Goal: Task Accomplishment & Management: Manage account settings

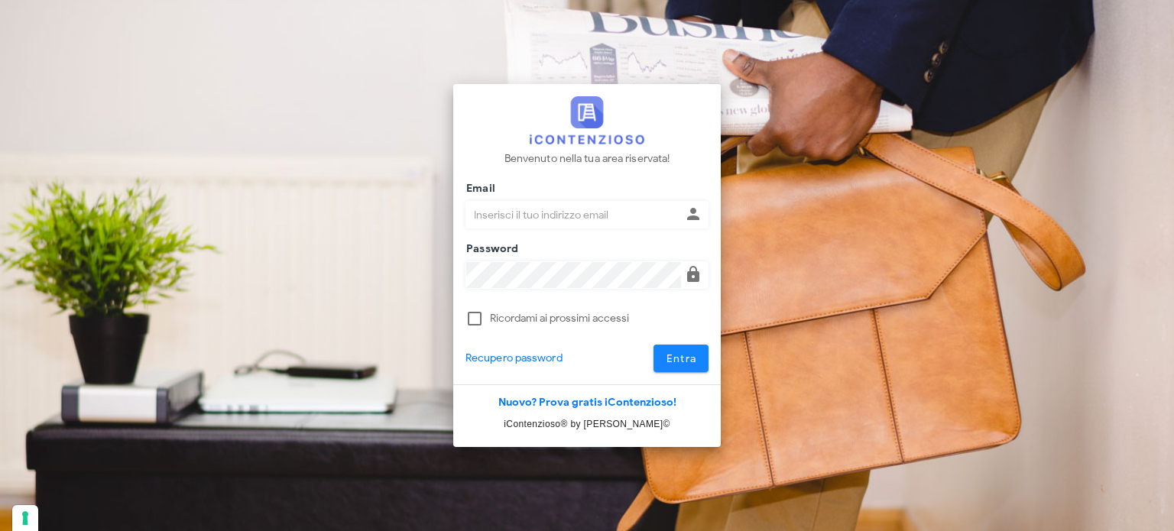
type input "avvocatobrunomaviglia@gmail.com"
click at [669, 358] on span "Entra" at bounding box center [681, 358] width 31 height 13
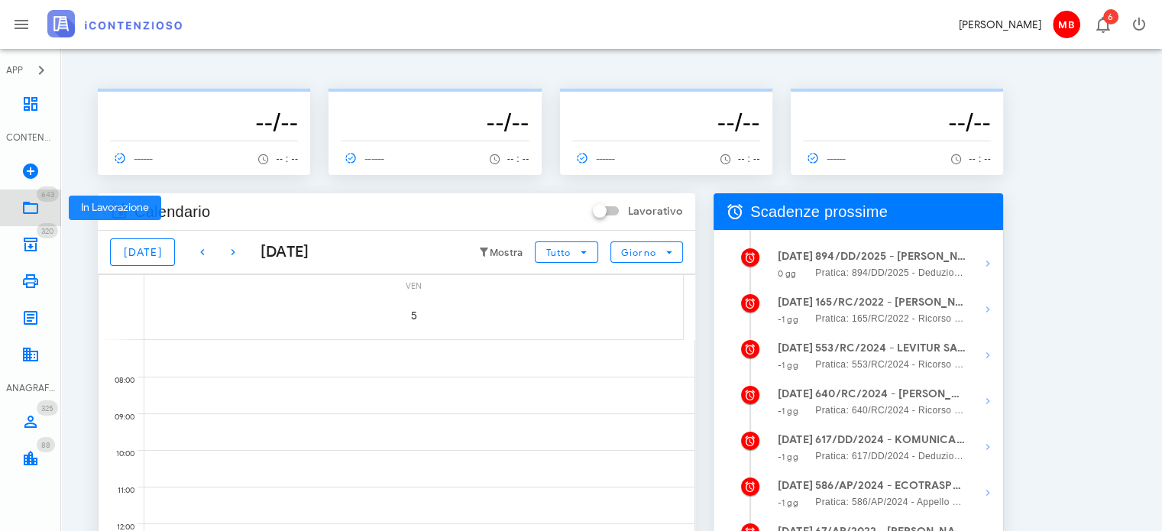
click at [44, 199] on span "643" at bounding box center [47, 195] width 13 height 10
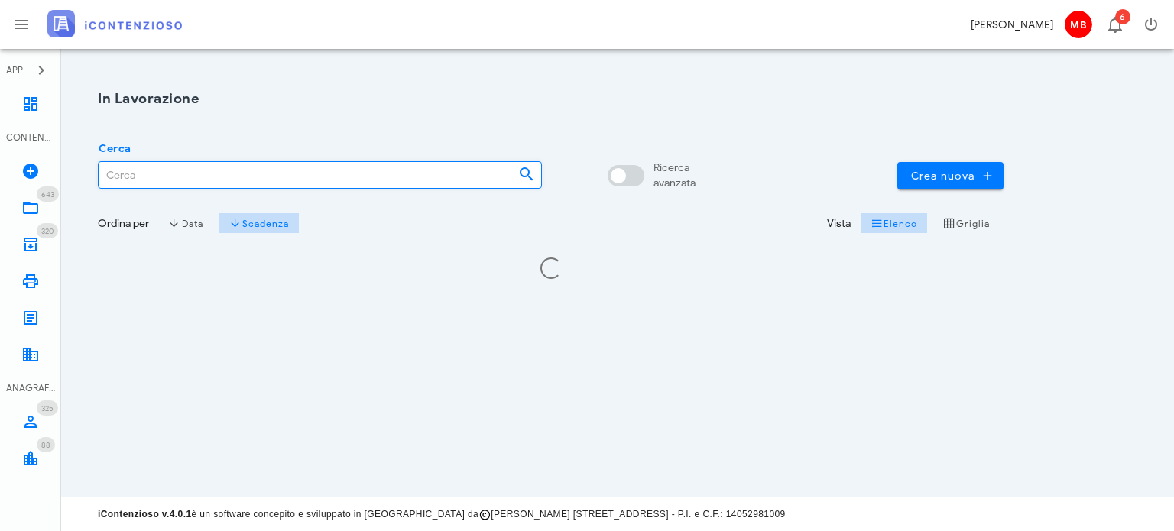
click at [255, 176] on input "Cerca" at bounding box center [302, 175] width 407 height 26
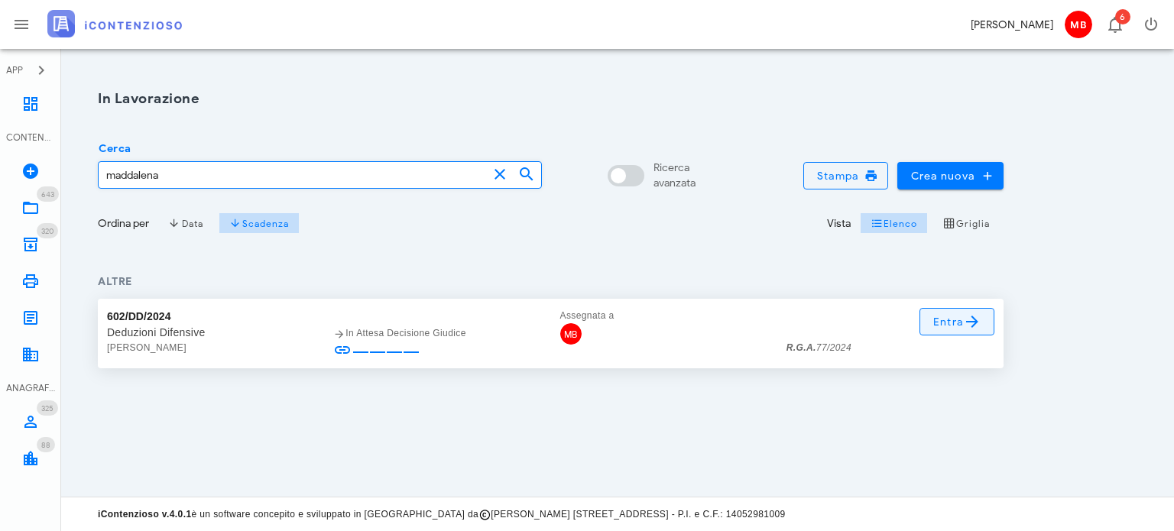
type input "maddalena"
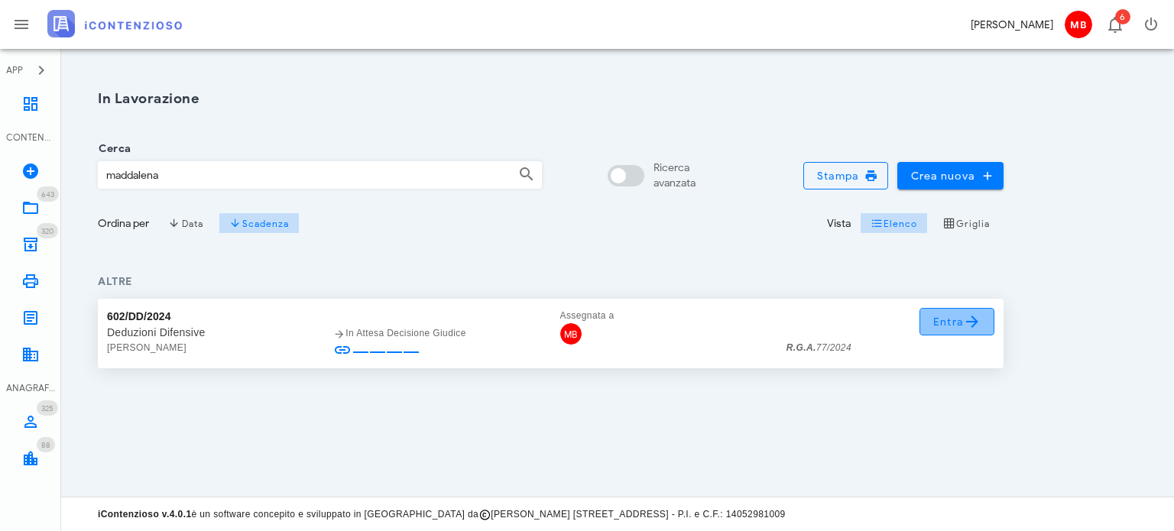
click at [968, 315] on icon at bounding box center [972, 322] width 18 height 18
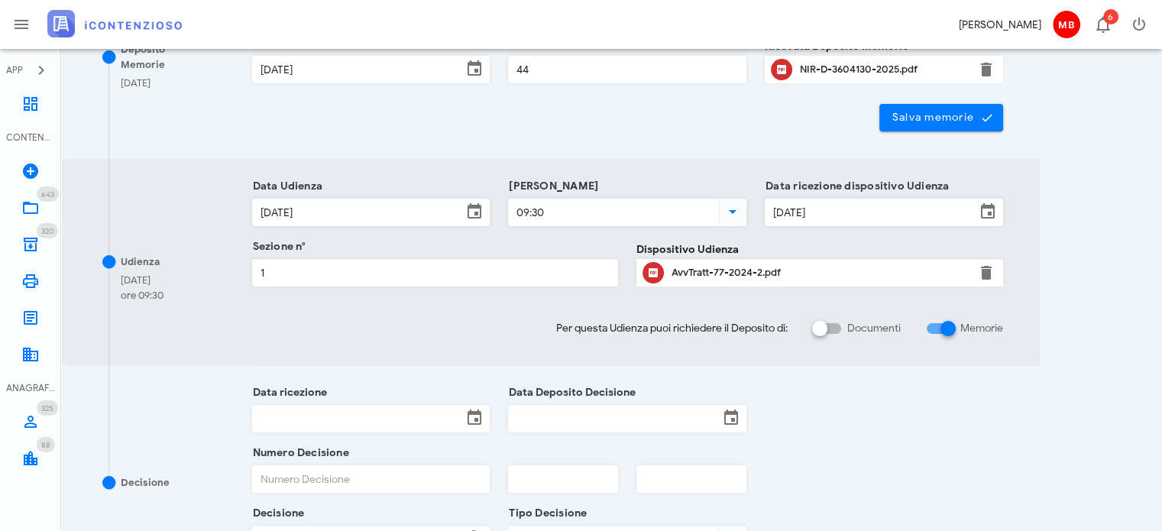
scroll to position [535, 0]
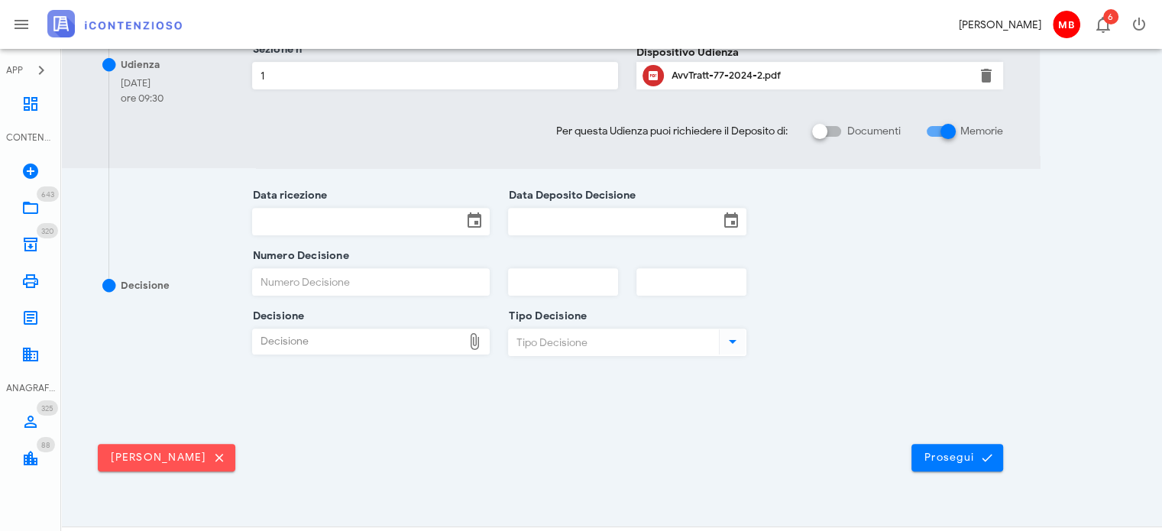
click at [321, 334] on div "Decisione" at bounding box center [358, 341] width 210 height 24
type input "C:\fakepath\Sentenza_RG_007894_2023_UD_12042024 (1).pdf"
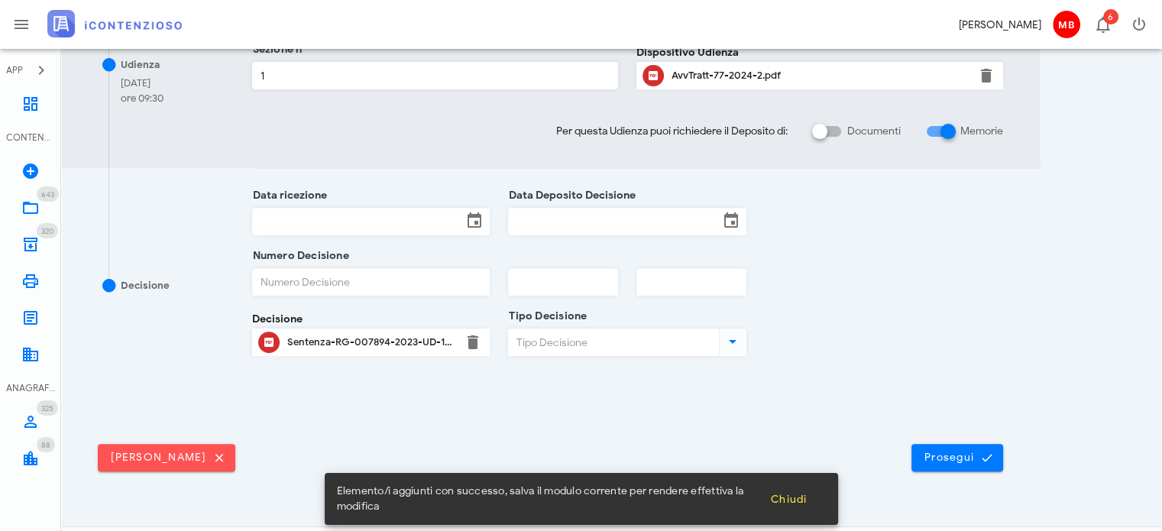
click at [541, 348] on input "Tipo Decisione" at bounding box center [612, 342] width 207 height 26
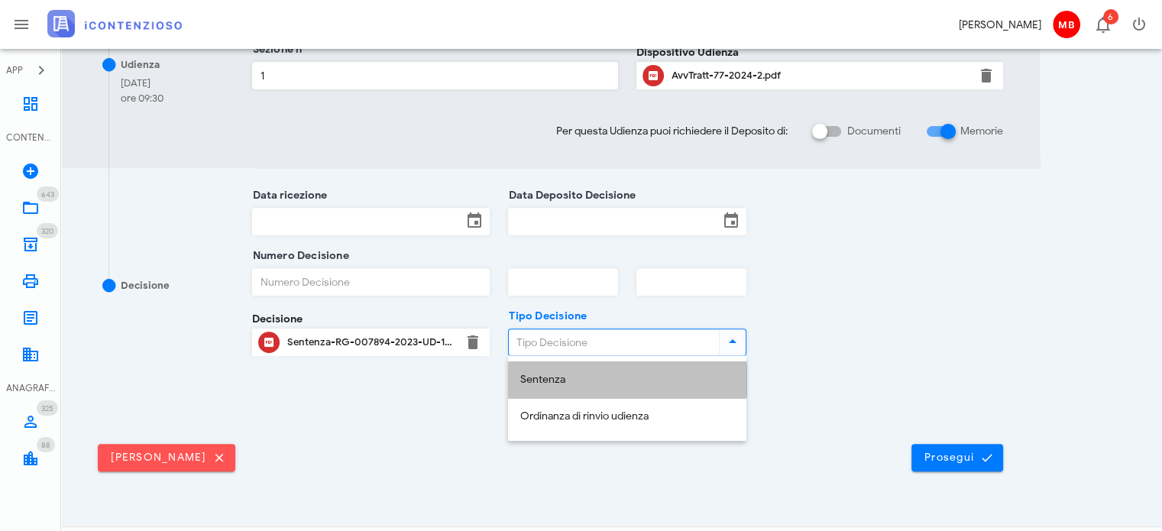
click at [551, 380] on div "Sentenza" at bounding box center [627, 380] width 214 height 13
type input "Sentenza"
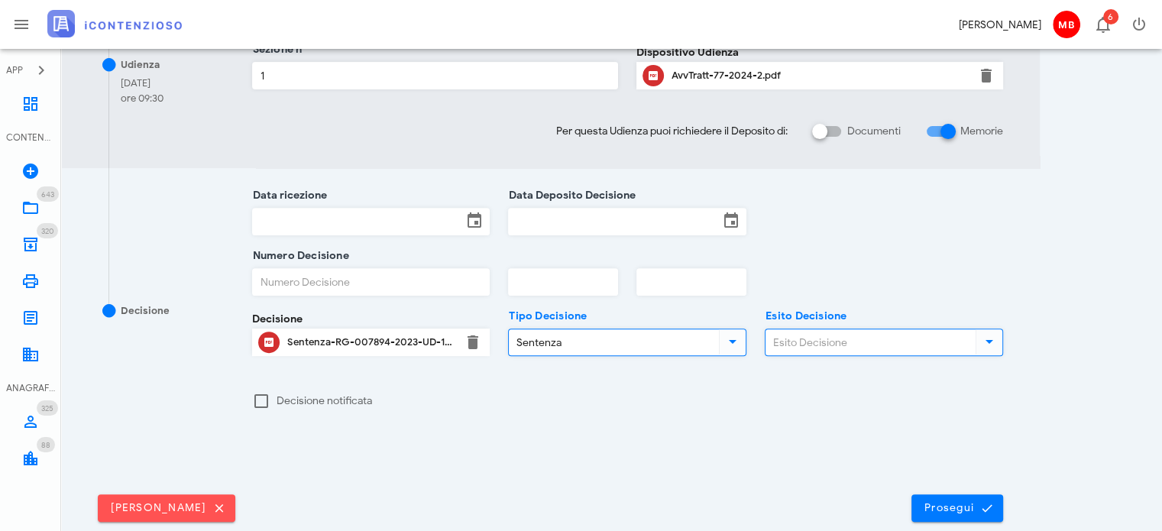
click at [818, 341] on input "Esito Decisione" at bounding box center [869, 342] width 207 height 26
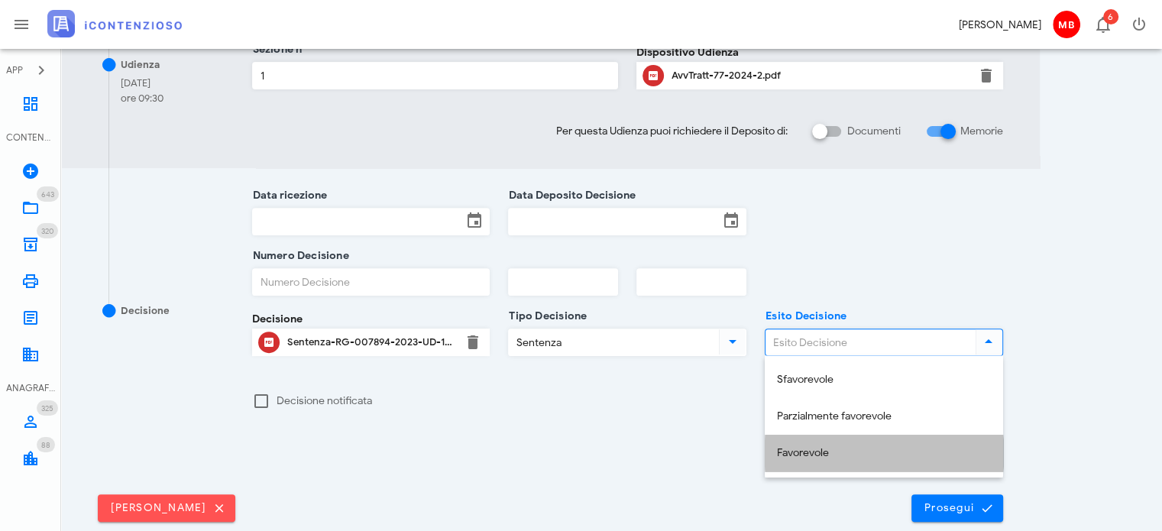
click at [831, 464] on div "Favorevole" at bounding box center [884, 453] width 214 height 31
type input "Favorevole"
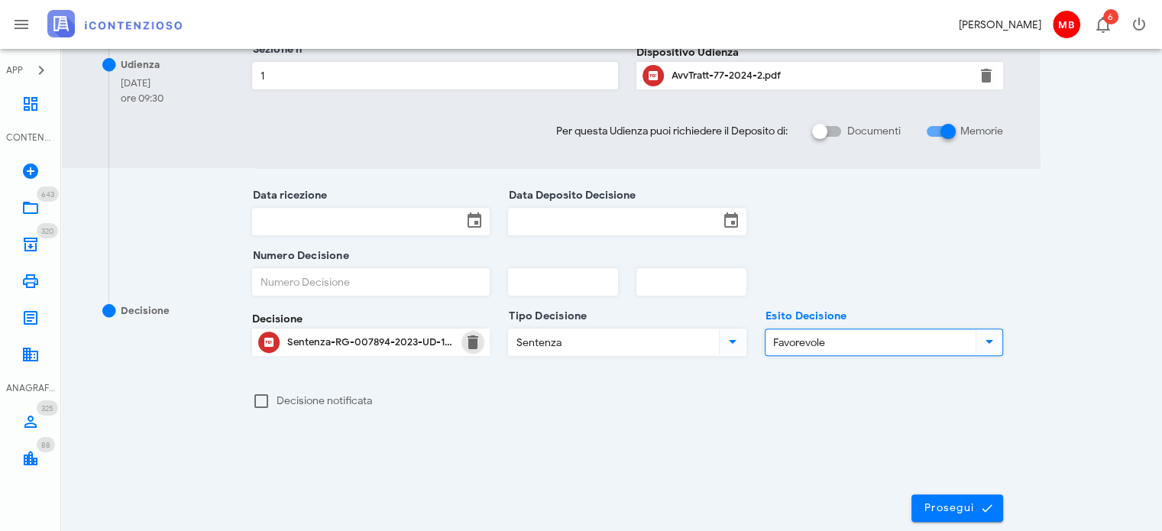
click at [466, 338] on button "button" at bounding box center [473, 342] width 18 height 18
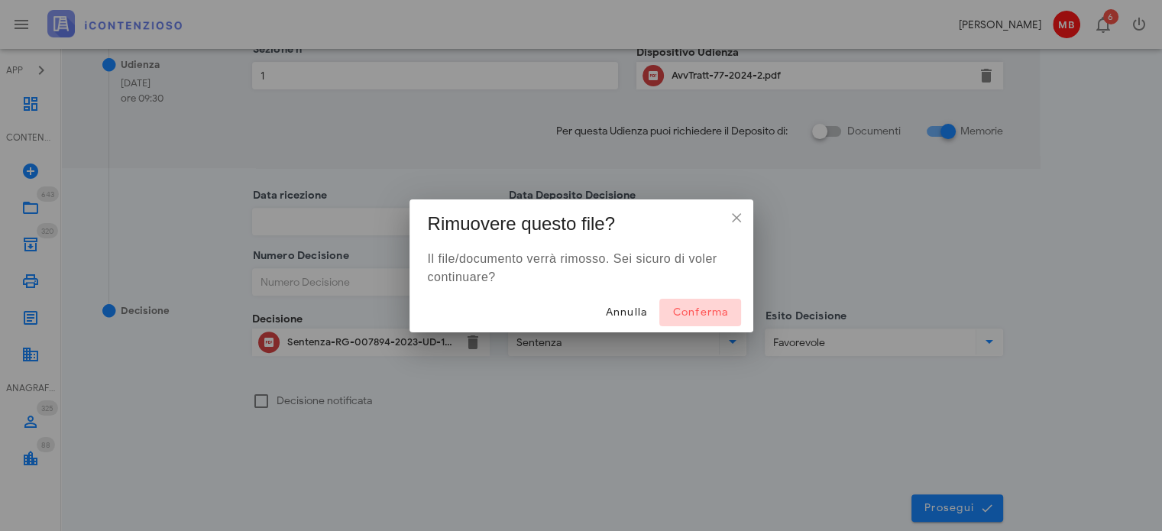
click at [720, 317] on span "Conferma" at bounding box center [700, 312] width 57 height 13
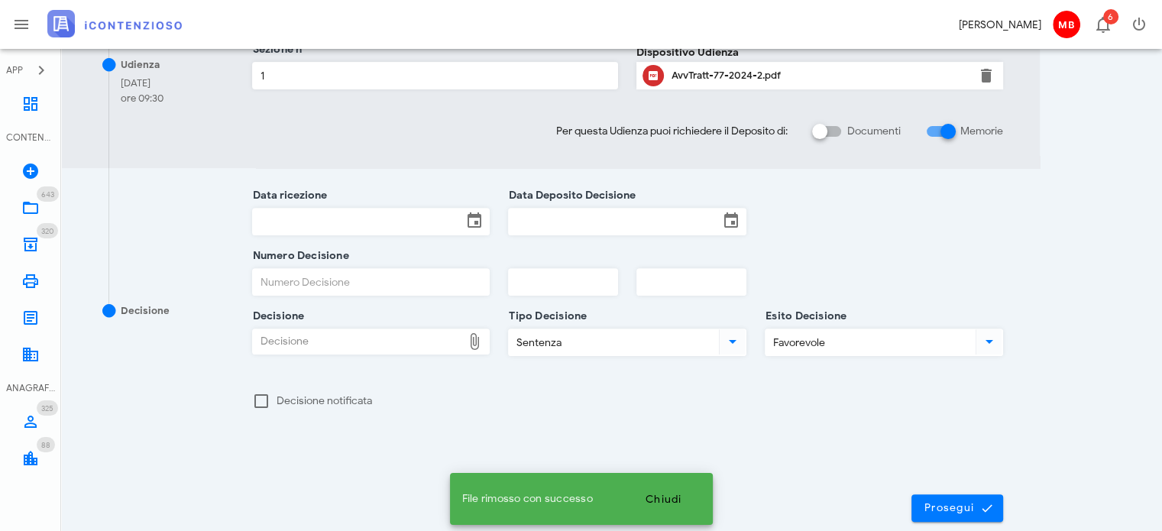
click at [322, 345] on div "Decisione" at bounding box center [358, 341] width 210 height 24
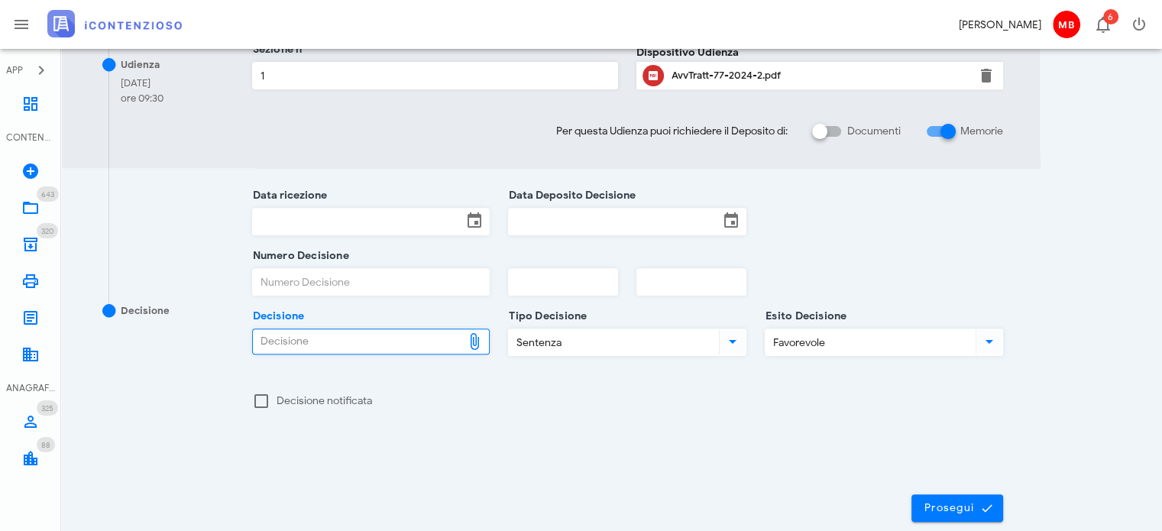
click at [550, 222] on input "Data Deposito Decisione" at bounding box center [614, 222] width 210 height 26
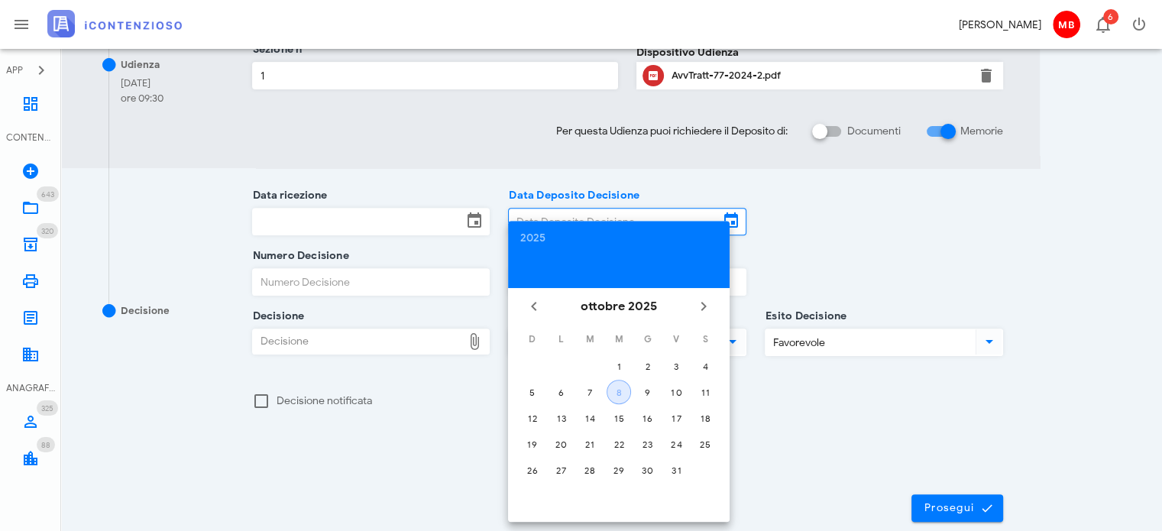
click at [619, 391] on div "8" at bounding box center [619, 392] width 23 height 11
type input "08/10/2025"
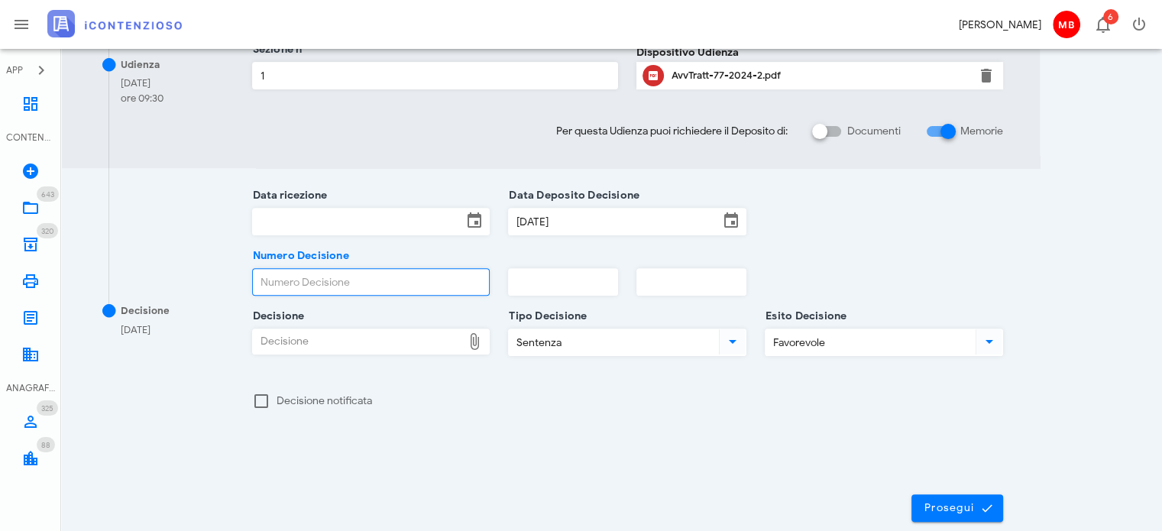
click at [355, 286] on input "Numero Decisione" at bounding box center [371, 282] width 237 height 26
type input "188"
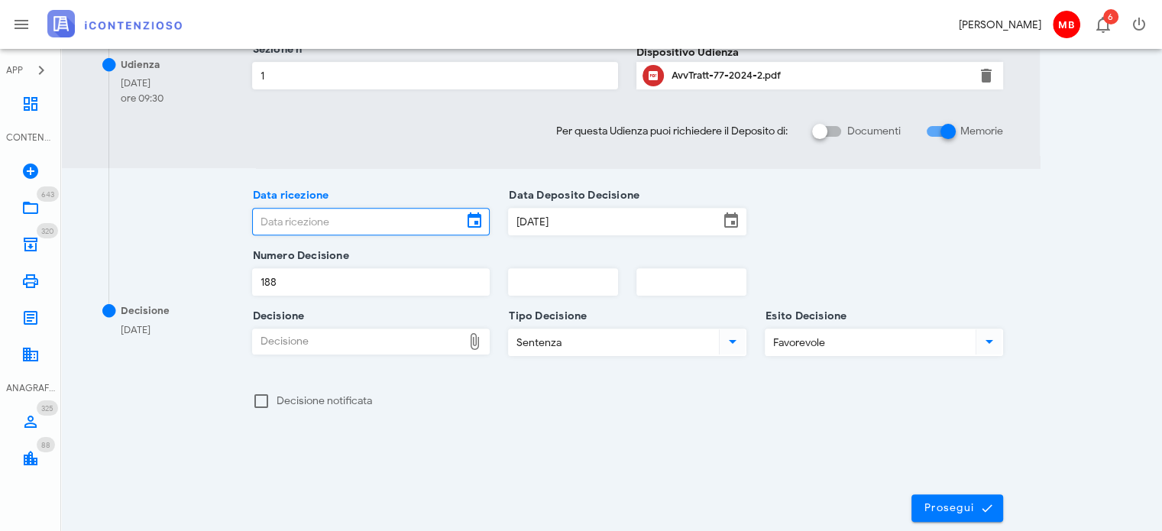
click at [329, 213] on input "Data ricezione" at bounding box center [358, 222] width 210 height 26
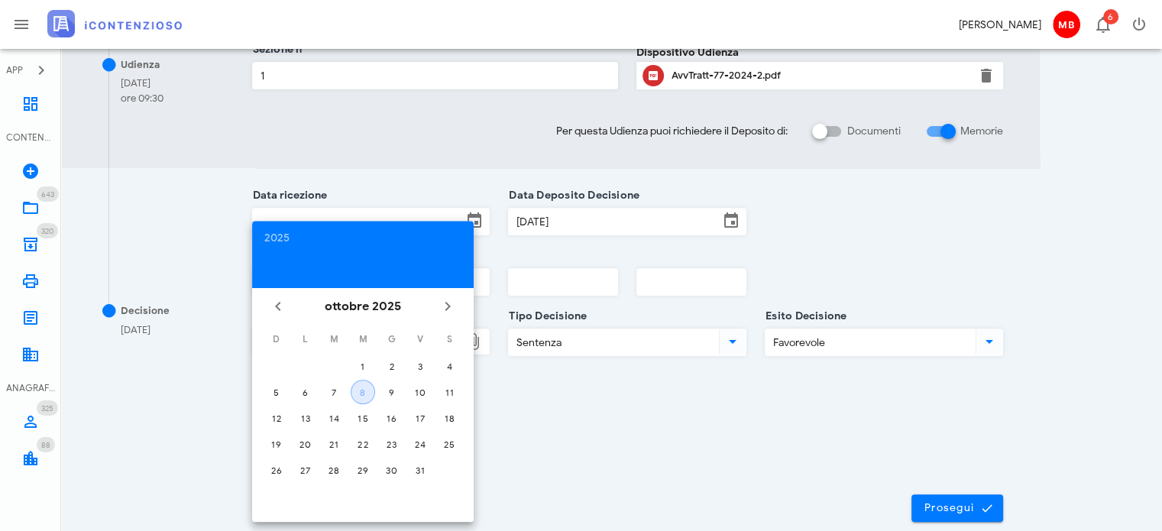
click at [373, 388] on div "8" at bounding box center [363, 392] width 23 height 11
type input "08/10/2025"
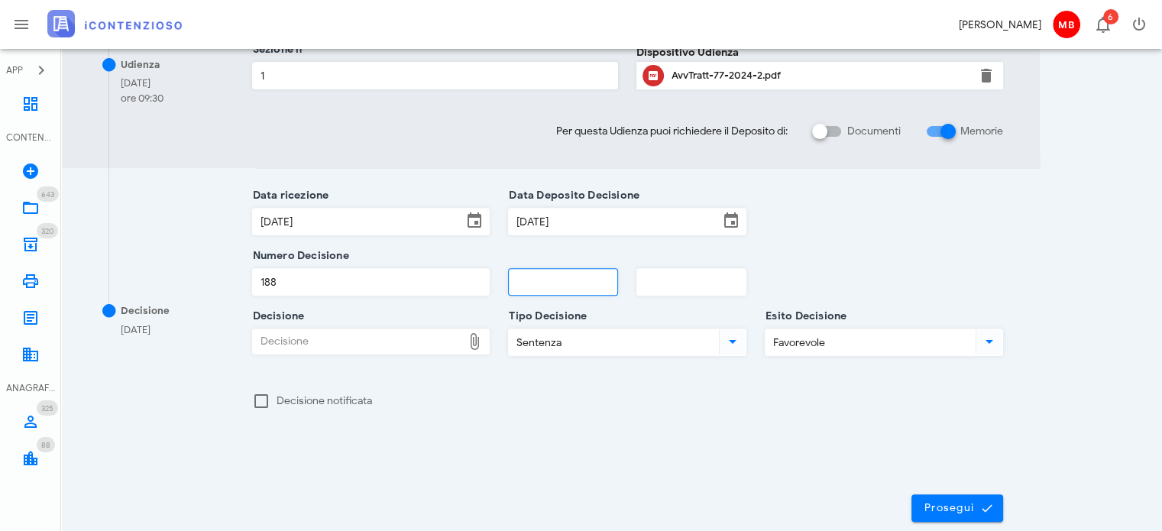
click at [517, 282] on input "text" at bounding box center [563, 282] width 109 height 26
type input "2025"
click at [948, 498] on button "Prosegui" at bounding box center [958, 508] width 92 height 28
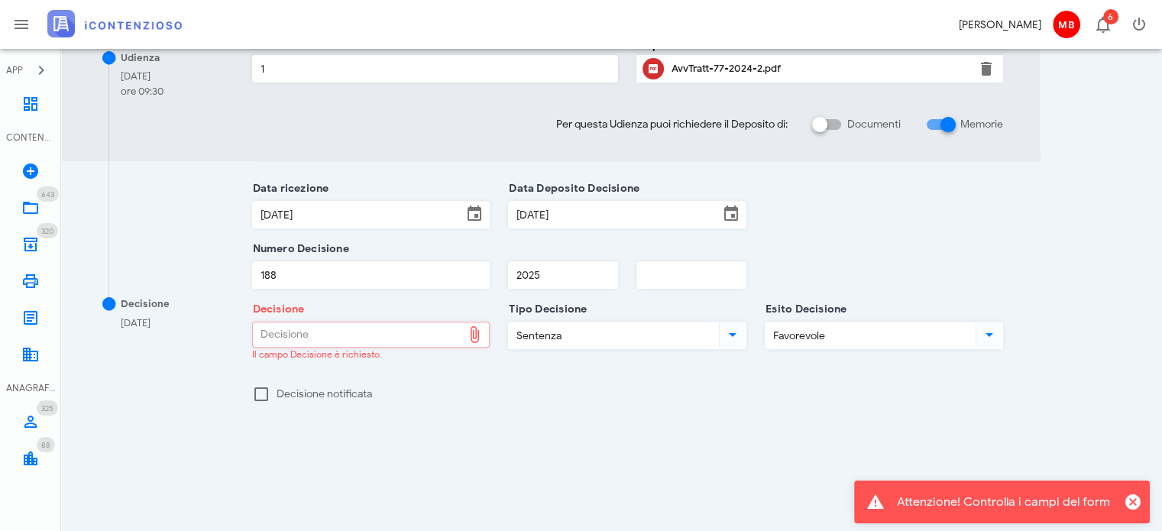
scroll to position [613, 0]
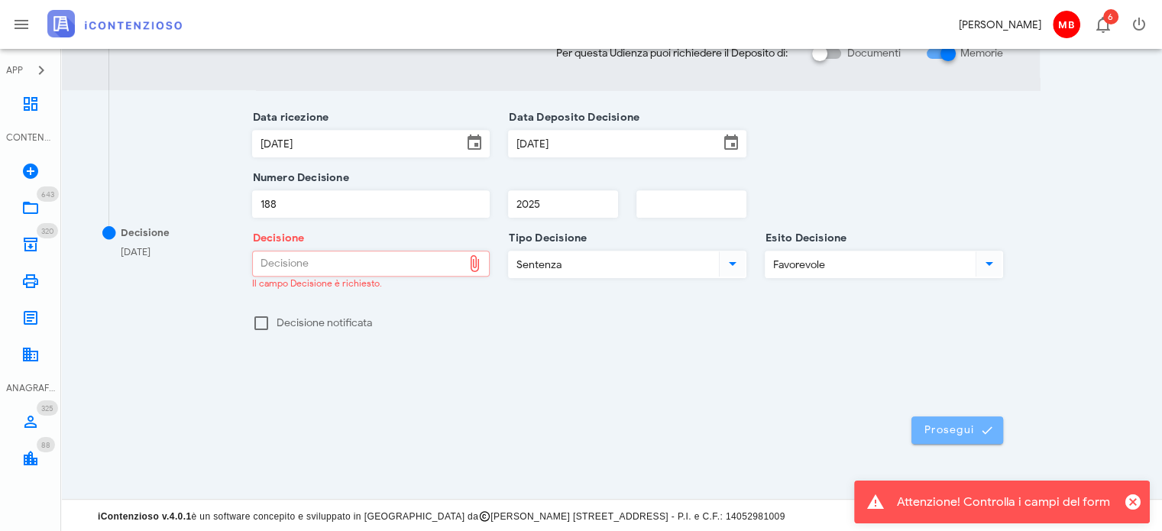
click at [977, 429] on span "Prosegui" at bounding box center [957, 430] width 67 height 14
click at [311, 264] on div "Decisione" at bounding box center [358, 263] width 210 height 24
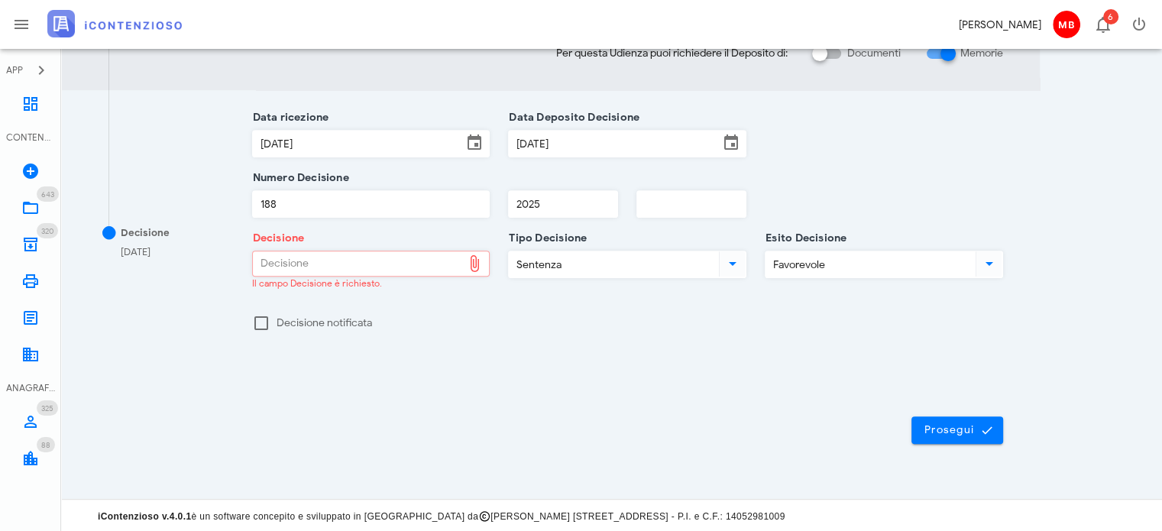
type input "C:\fakepath\Sentenza_RG_000077_2024_UD_08092025.pdf"
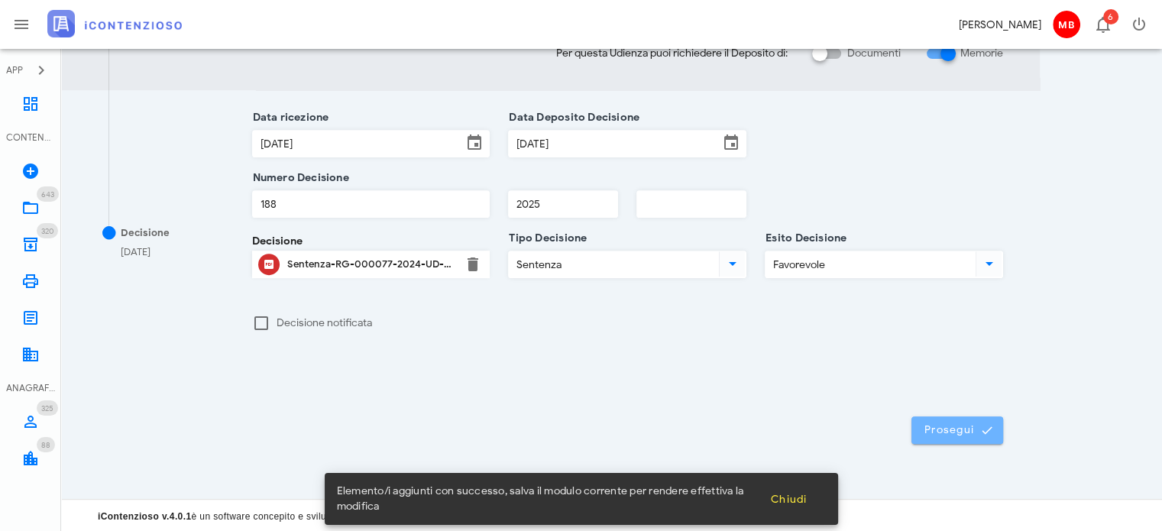
click at [957, 435] on span "Prosegui" at bounding box center [957, 430] width 67 height 14
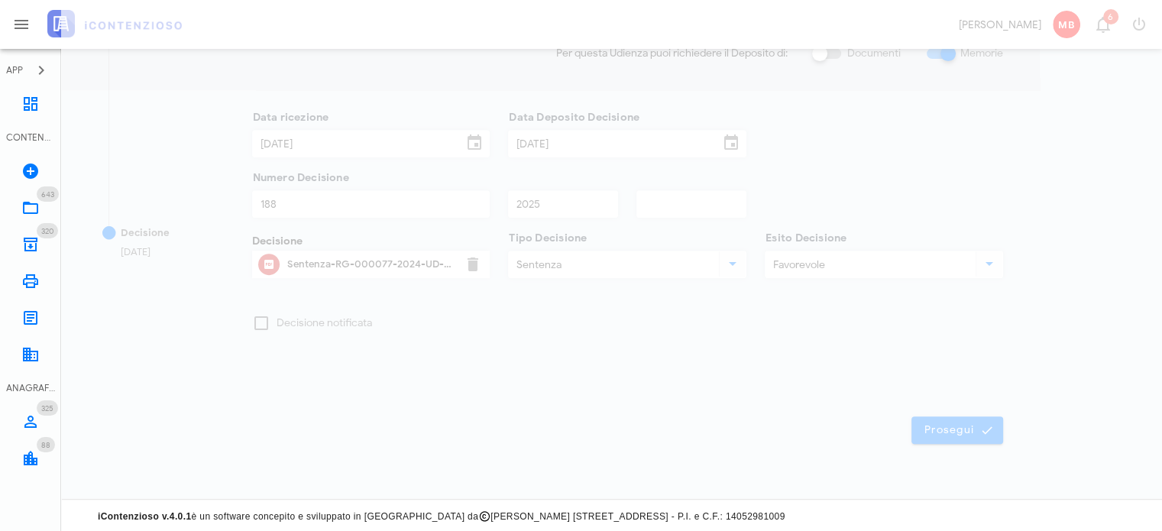
scroll to position [0, 0]
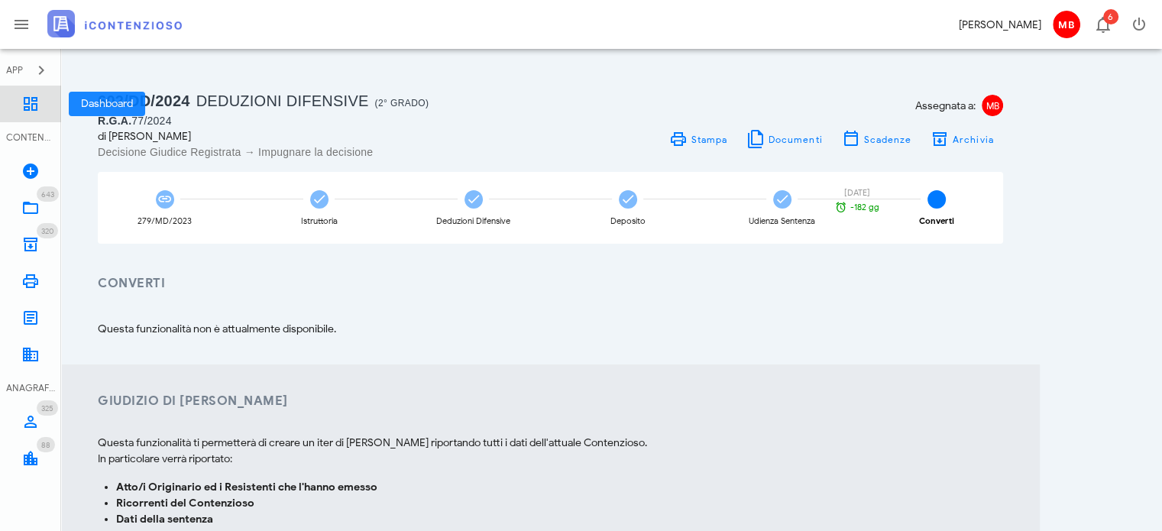
click at [24, 99] on icon at bounding box center [30, 104] width 18 height 18
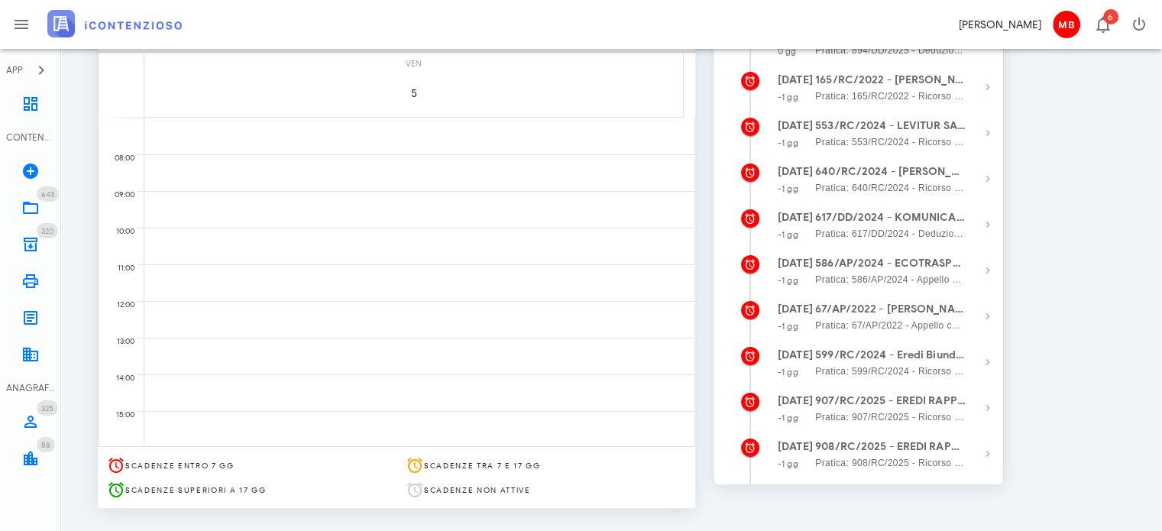
scroll to position [229, 0]
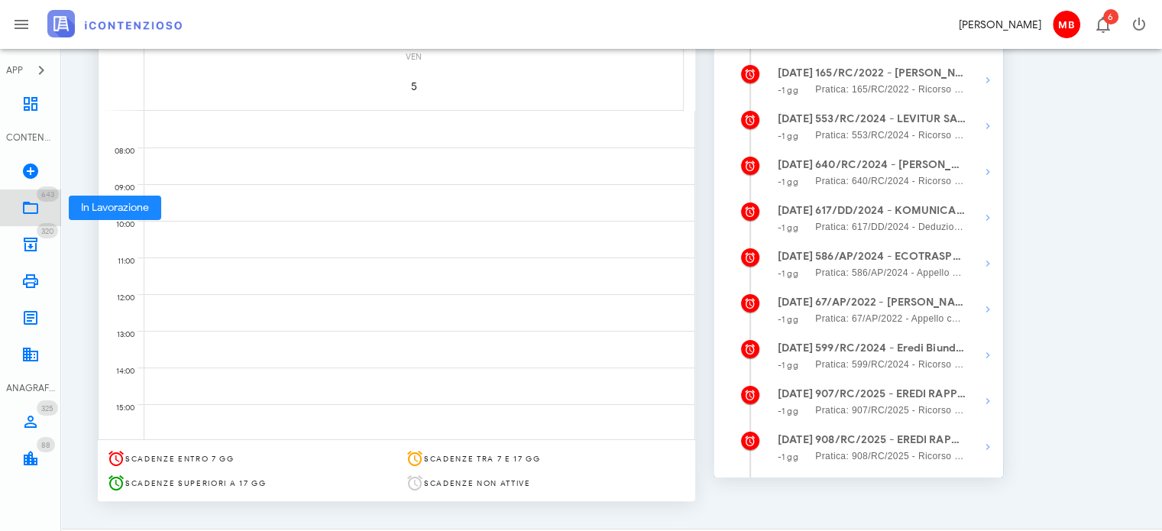
click at [28, 205] on icon at bounding box center [30, 208] width 18 height 18
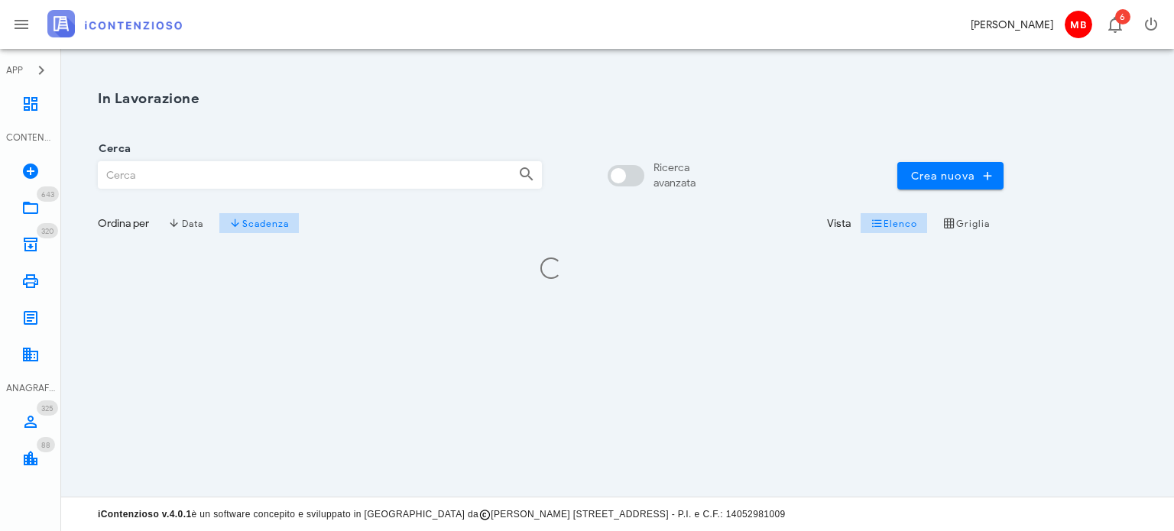
click at [244, 173] on input "Cerca" at bounding box center [302, 175] width 407 height 26
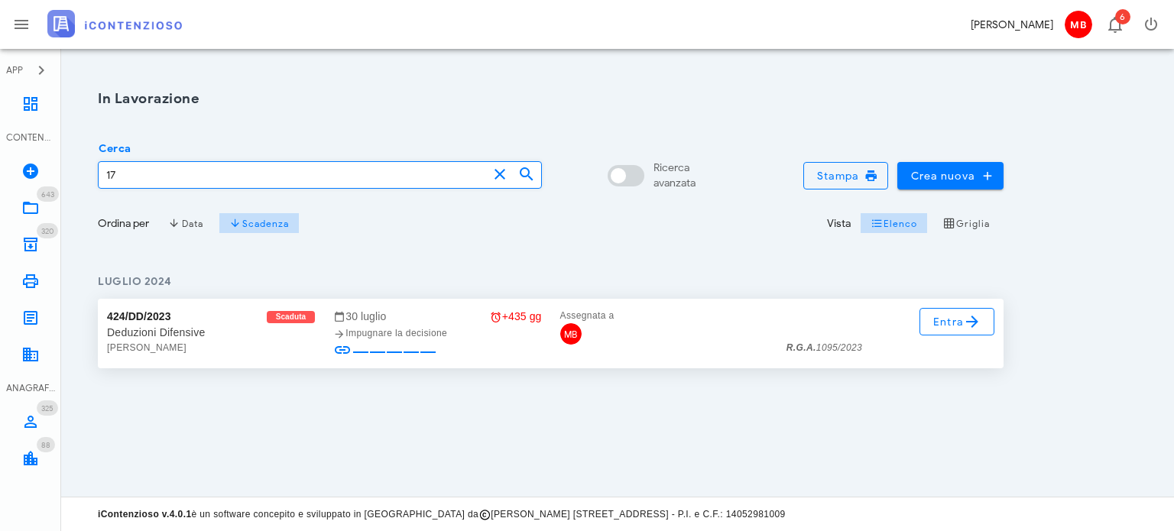
type input "1"
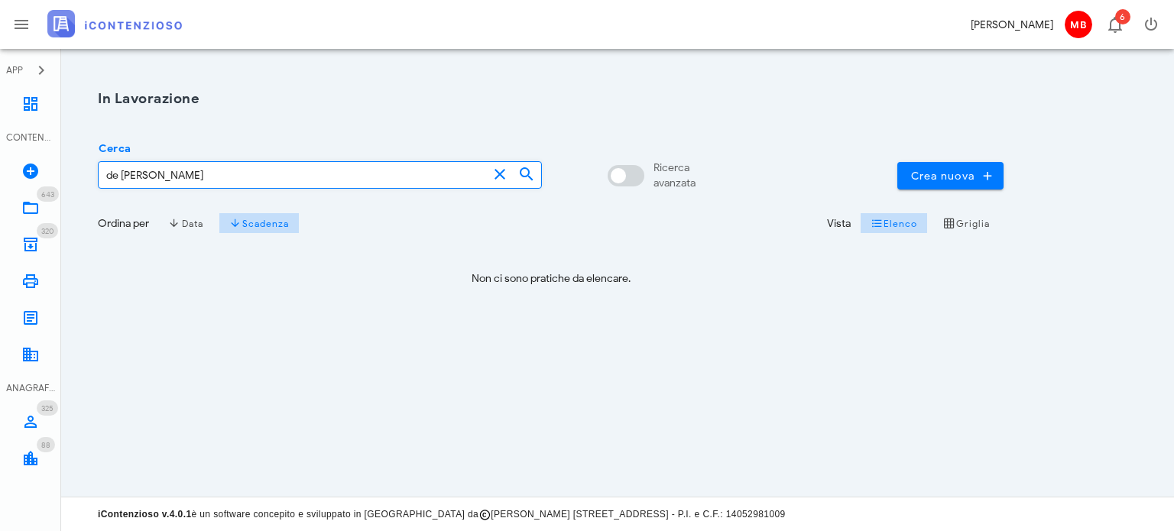
click at [161, 177] on input "de luca giusppe" at bounding box center [293, 175] width 389 height 26
type input "de luca giuseppe"
click at [22, 101] on icon at bounding box center [30, 104] width 18 height 18
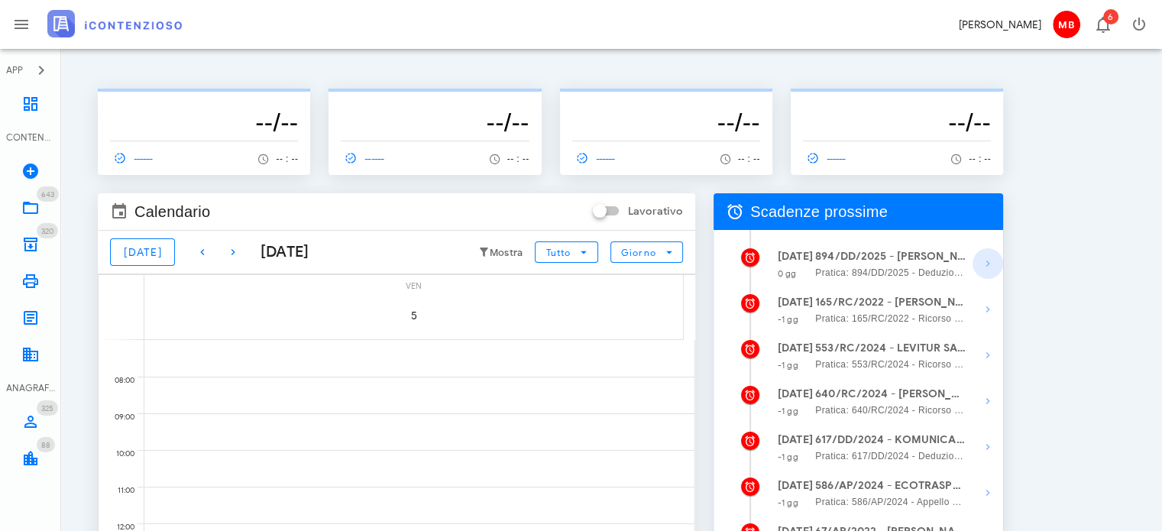
click at [984, 259] on icon "button" at bounding box center [988, 263] width 18 height 18
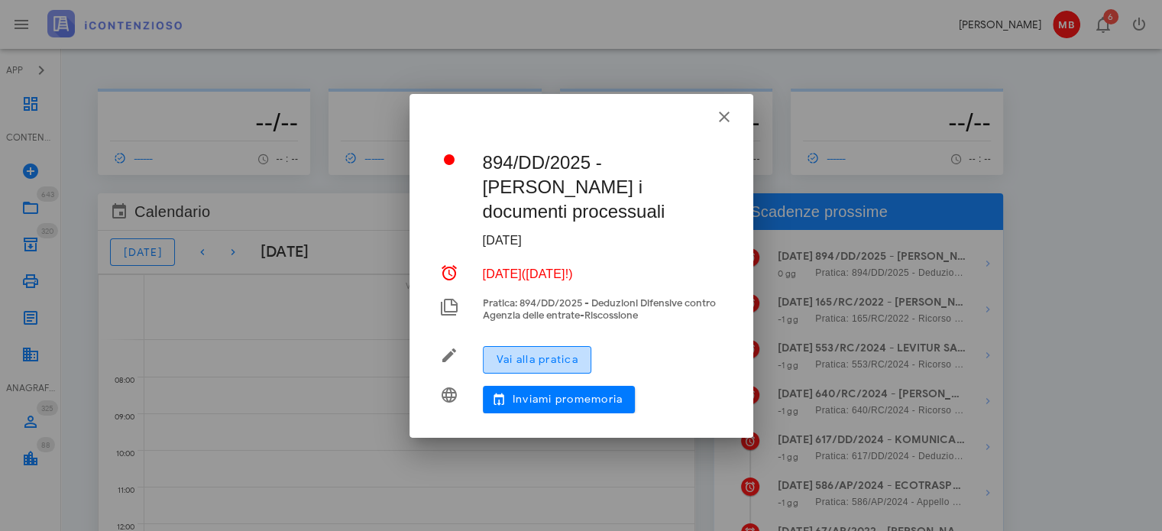
click at [507, 354] on span "Vai alla pratica" at bounding box center [537, 359] width 83 height 13
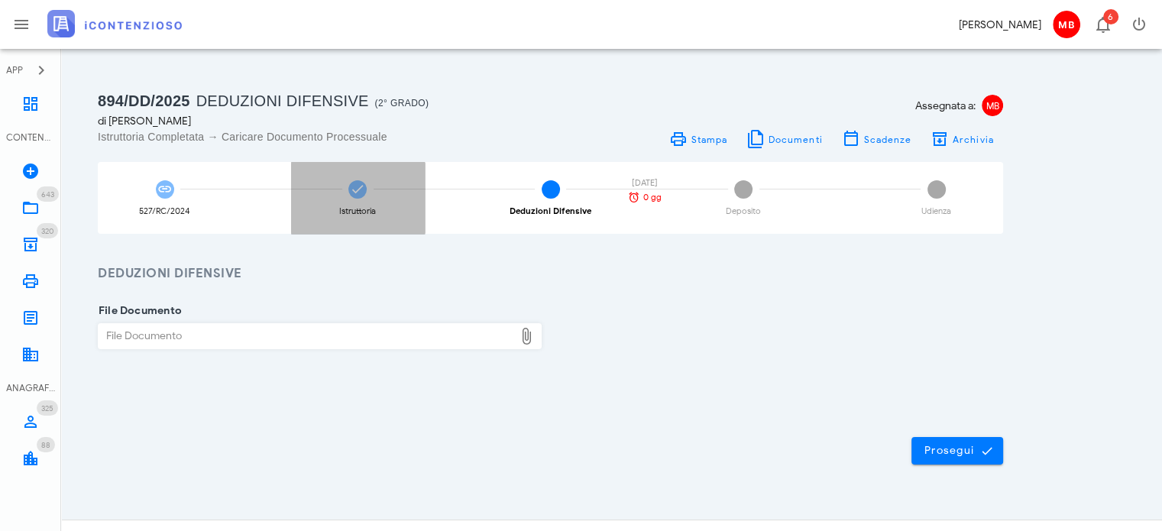
click at [333, 209] on div "Istruttoria" at bounding box center [358, 198] width 134 height 72
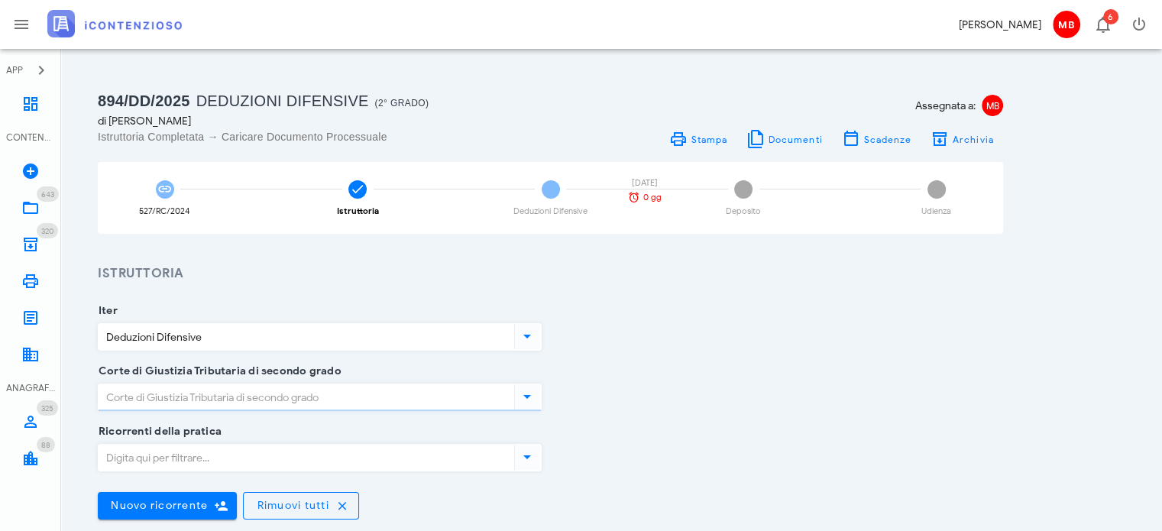
type input "Favorevole"
type input "Puglia - Lecce"
type input "Lecce"
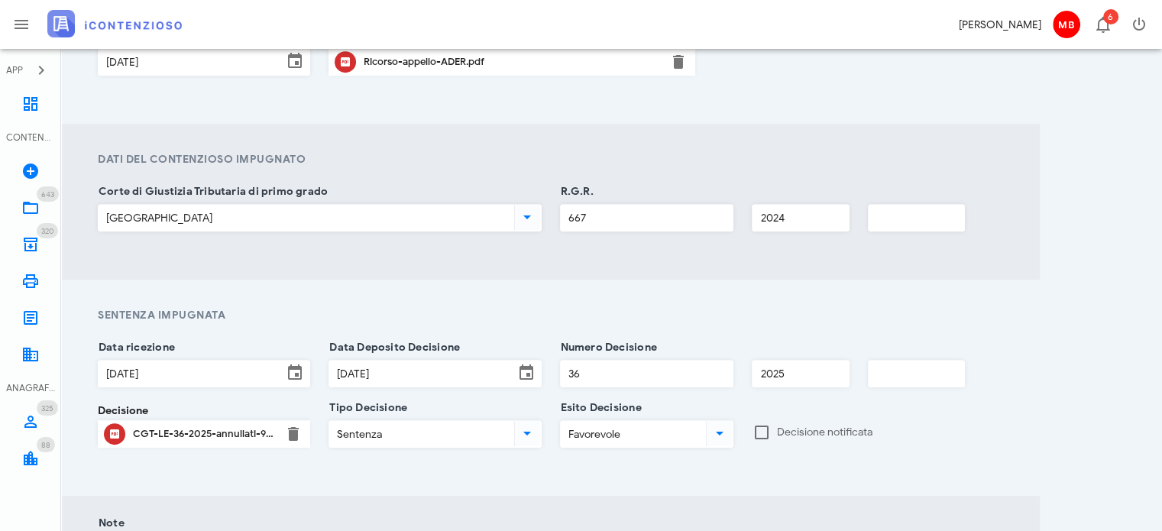
scroll to position [993, 0]
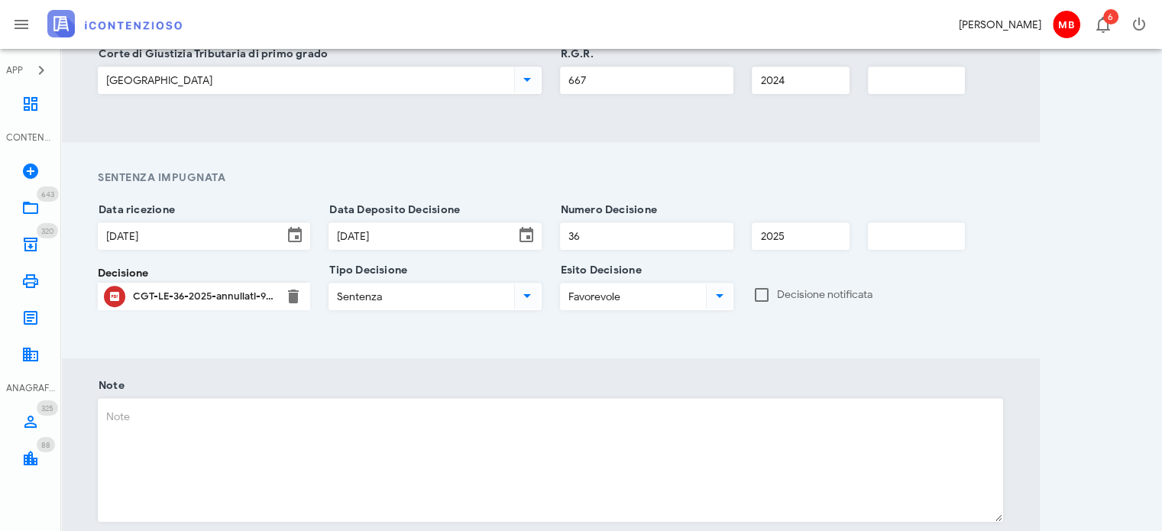
click at [216, 303] on div "CGT-LE-36-2025-annullati-9324675.pdf" at bounding box center [204, 296] width 142 height 12
